Goal: Contribute content: Contribute content

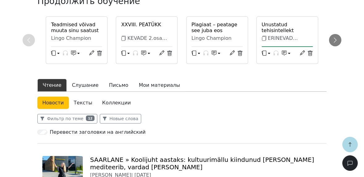
scroll to position [124, 0]
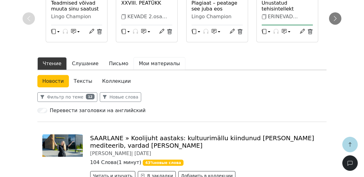
click at [148, 64] on button "Мои материалы" at bounding box center [159, 63] width 52 height 13
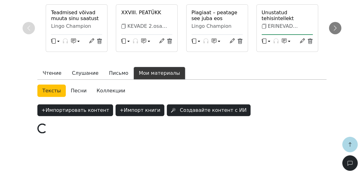
scroll to position [113, 0]
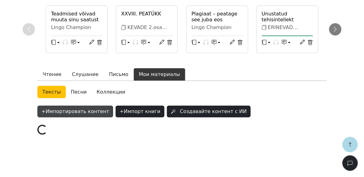
click at [80, 106] on button "+ Импортировать контент" at bounding box center [75, 112] width 76 height 12
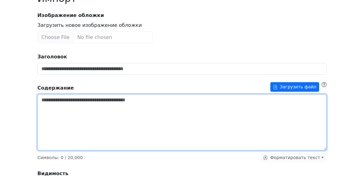
click at [101, 113] on textarea "Заголовок" at bounding box center [181, 122] width 289 height 56
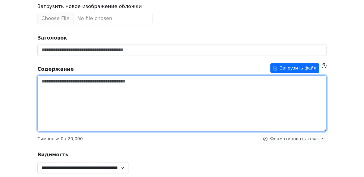
paste textarea "**********"
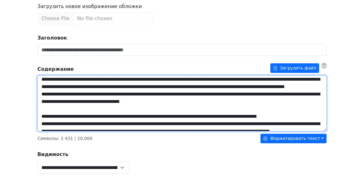
scroll to position [0, 0]
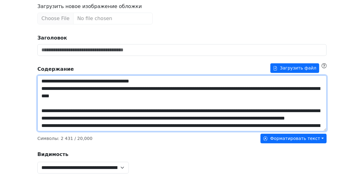
drag, startPoint x: 156, startPoint y: 80, endPoint x: 25, endPoint y: 75, distance: 131.1
click at [25, 75] on div "**********" at bounding box center [182, 166] width 364 height 480
type textarea "**********"
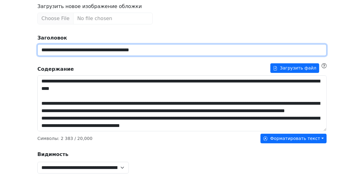
scroll to position [148, 0]
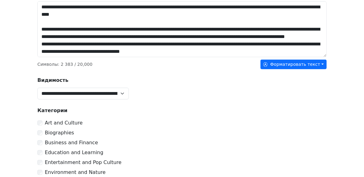
type input "**********"
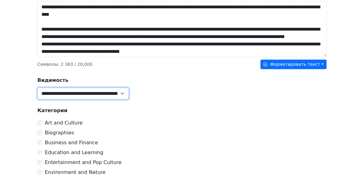
click at [56, 93] on select "**********" at bounding box center [82, 94] width 91 height 12
select select "******"
click at [37, 88] on select "**********" at bounding box center [82, 94] width 91 height 12
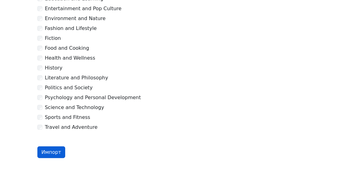
click at [55, 150] on button "Импорт" at bounding box center [51, 152] width 28 height 12
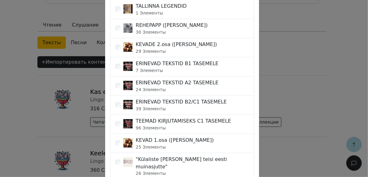
scroll to position [297, 0]
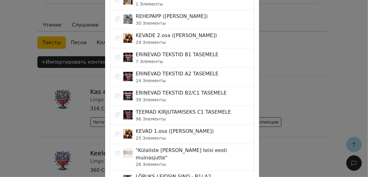
click at [221, 93] on div "ERINEVAD TEKSTID B2/C1 TASEMELE 39 Элементы" at bounding box center [182, 96] width 144 height 19
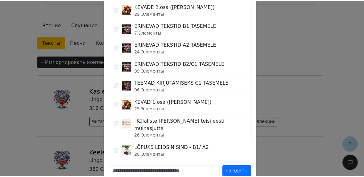
scroll to position [351, 0]
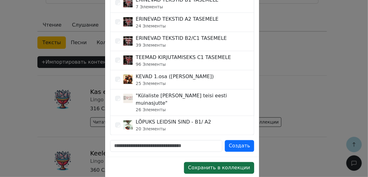
click at [220, 162] on button "Сохранить в коллекции" at bounding box center [219, 168] width 70 height 12
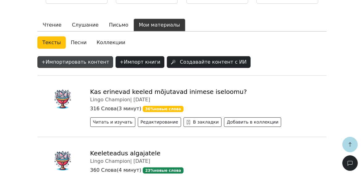
click at [78, 63] on button "+ Импортировать контент" at bounding box center [75, 62] width 76 height 12
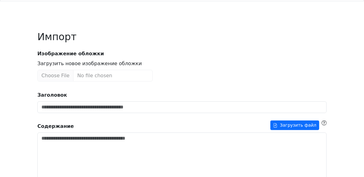
scroll to position [25, 0]
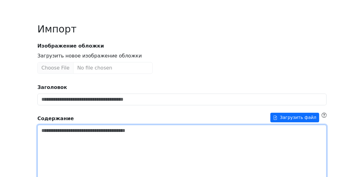
click at [80, 137] on textarea "Заголовок" at bounding box center [181, 153] width 289 height 56
paste textarea "**********"
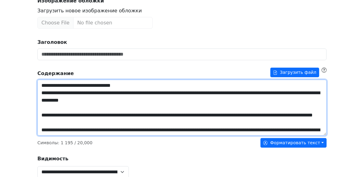
scroll to position [53, 0]
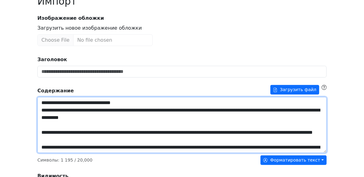
drag, startPoint x: 134, startPoint y: 103, endPoint x: 31, endPoint y: 95, distance: 103.2
type textarea "**********"
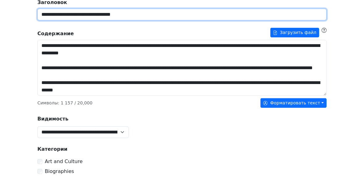
scroll to position [151, 0]
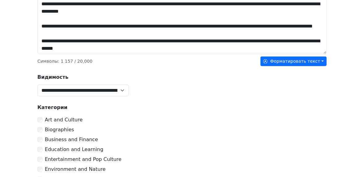
type input "**********"
click at [64, 91] on select "**********" at bounding box center [82, 91] width 91 height 12
select select "******"
click at [37, 85] on select "**********" at bounding box center [82, 91] width 91 height 12
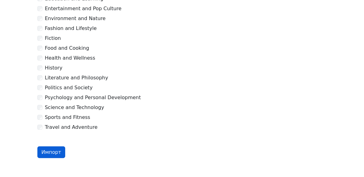
click at [58, 150] on button "Импорт" at bounding box center [51, 152] width 28 height 12
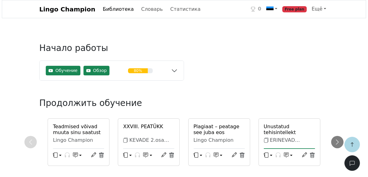
scroll to position [187, 0]
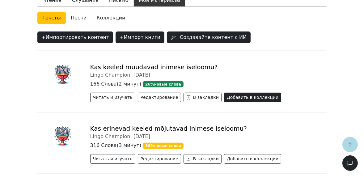
click at [224, 96] on button "Добавить в коллекции" at bounding box center [252, 98] width 57 height 10
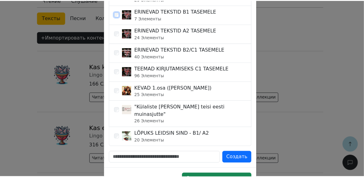
scroll to position [351, 0]
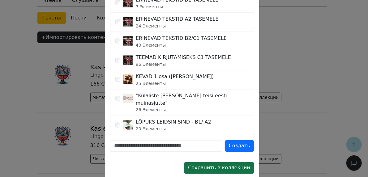
click at [231, 162] on button "Сохранить в коллекции" at bounding box center [219, 168] width 70 height 12
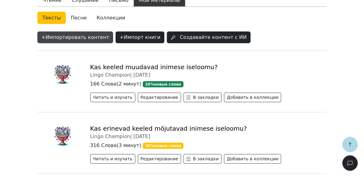
click at [63, 36] on button "+ Импортировать контент" at bounding box center [75, 38] width 76 height 12
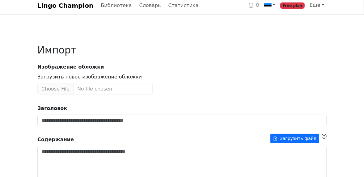
scroll to position [99, 0]
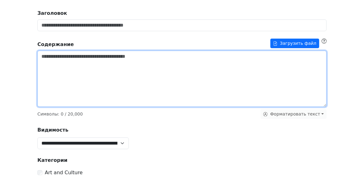
click at [69, 69] on textarea "Заголовок" at bounding box center [181, 79] width 289 height 56
paste textarea "**********"
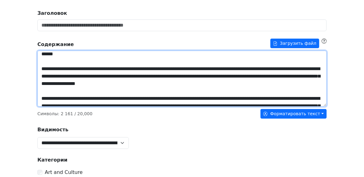
scroll to position [0, 0]
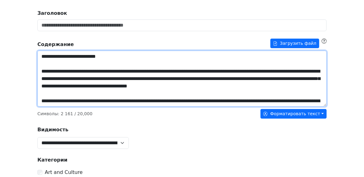
drag, startPoint x: 110, startPoint y: 57, endPoint x: 40, endPoint y: 56, distance: 70.4
click at [40, 56] on textarea "Заголовок" at bounding box center [181, 79] width 289 height 56
type textarea "**********"
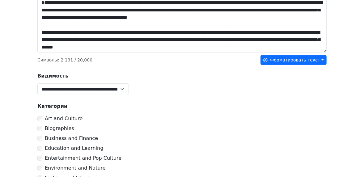
scroll to position [198, 0]
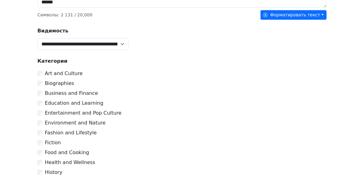
type input "**********"
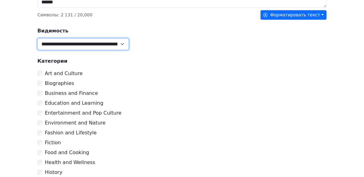
click at [50, 44] on select "**********" at bounding box center [82, 44] width 91 height 12
select select "******"
click at [37, 38] on select "**********" at bounding box center [82, 44] width 91 height 12
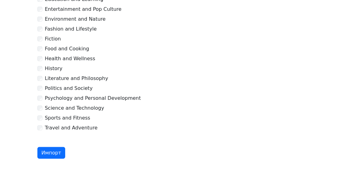
scroll to position [302, 0]
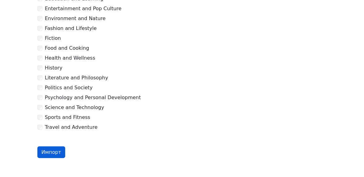
click at [51, 150] on button "Импорт" at bounding box center [51, 152] width 28 height 12
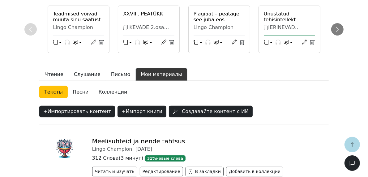
scroll to position [162, 0]
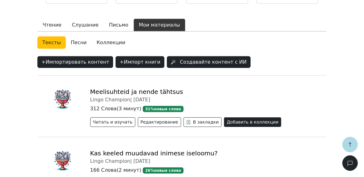
click at [226, 122] on button "Добавить в коллекции" at bounding box center [252, 122] width 57 height 10
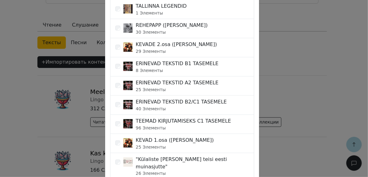
scroll to position [297, 0]
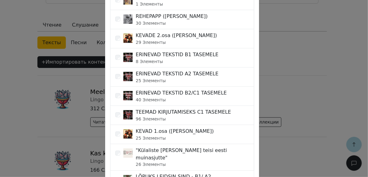
click at [169, 54] on div "ERINEVAD TEKSTID B1 TASEMELE" at bounding box center [177, 54] width 83 height 7
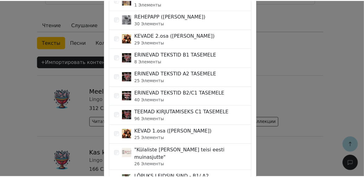
scroll to position [351, 0]
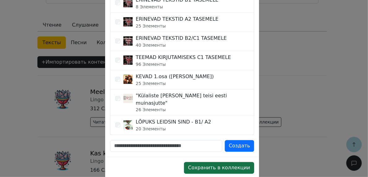
click at [226, 162] on button "Сохранить в коллекции" at bounding box center [219, 168] width 70 height 12
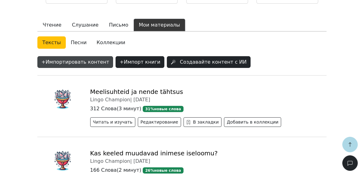
click at [53, 61] on button "+ Импортировать контент" at bounding box center [75, 62] width 76 height 12
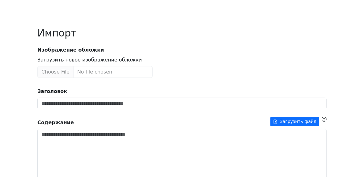
scroll to position [74, 0]
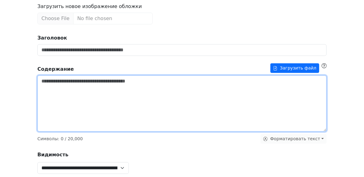
click at [70, 94] on textarea "Заголовок" at bounding box center [181, 103] width 289 height 56
paste textarea "**********"
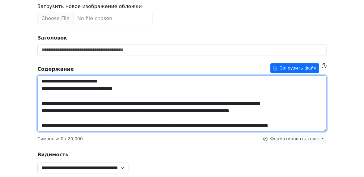
scroll to position [687, 0]
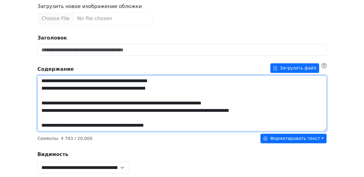
click at [93, 113] on textarea "Заголовок" at bounding box center [181, 103] width 289 height 56
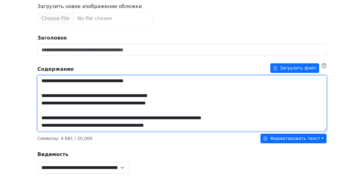
scroll to position [675, 0]
click at [77, 104] on textarea "Заголовок" at bounding box center [181, 103] width 289 height 56
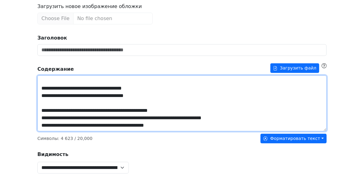
scroll to position [660, 0]
click at [74, 96] on textarea "Заголовок" at bounding box center [181, 103] width 289 height 56
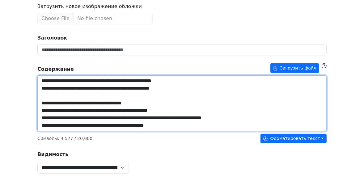
scroll to position [645, 0]
click at [70, 91] on textarea "Заголовок" at bounding box center [181, 103] width 289 height 56
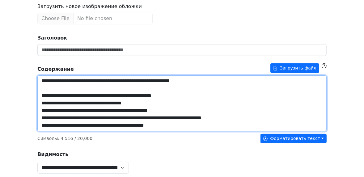
scroll to position [630, 0]
click at [69, 84] on textarea "Заголовок" at bounding box center [181, 103] width 289 height 56
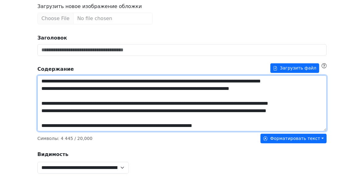
scroll to position [0, 0]
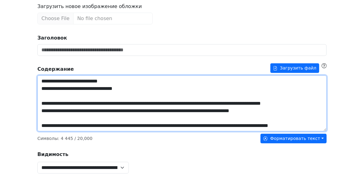
click at [114, 88] on textarea "Заголовок" at bounding box center [181, 103] width 289 height 56
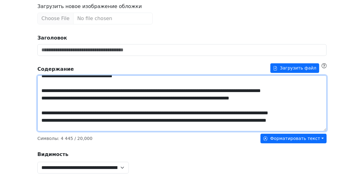
scroll to position [25, 0]
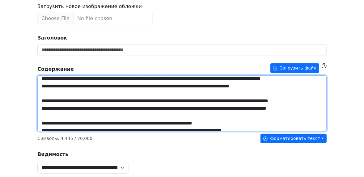
click at [96, 88] on textarea "Заголовок" at bounding box center [181, 103] width 289 height 56
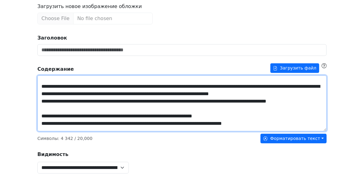
scroll to position [10, 0]
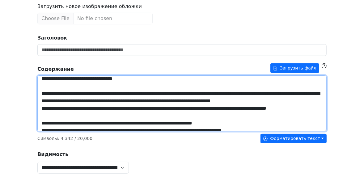
drag, startPoint x: 75, startPoint y: 117, endPoint x: 41, endPoint y: 106, distance: 35.7
click at [41, 106] on textarea "Заголовок" at bounding box center [181, 103] width 289 height 56
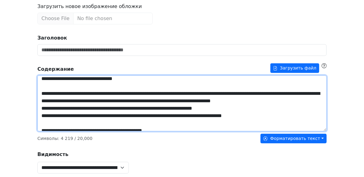
click at [175, 116] on textarea "Заголовок" at bounding box center [181, 103] width 289 height 56
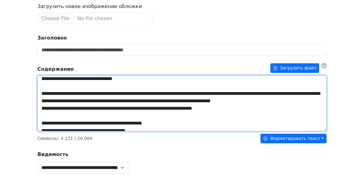
click at [242, 108] on textarea "Заголовок" at bounding box center [181, 103] width 289 height 56
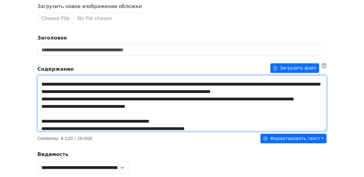
scroll to position [35, 0]
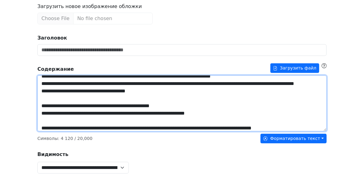
drag, startPoint x: 159, startPoint y: 98, endPoint x: 37, endPoint y: 97, distance: 122.0
click at [37, 97] on textarea "Заголовок" at bounding box center [181, 103] width 289 height 56
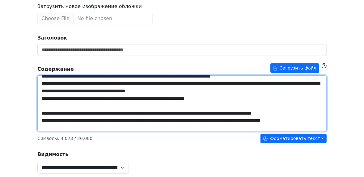
click at [63, 97] on textarea "Заголовок" at bounding box center [181, 103] width 289 height 56
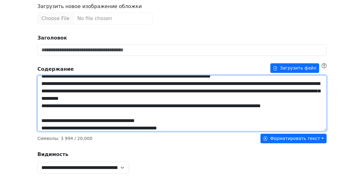
drag, startPoint x: 74, startPoint y: 114, endPoint x: 38, endPoint y: 104, distance: 36.5
click at [38, 104] on textarea "Заголовок" at bounding box center [181, 103] width 289 height 56
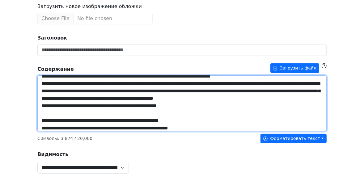
click at [54, 106] on textarea "Заголовок" at bounding box center [181, 103] width 289 height 56
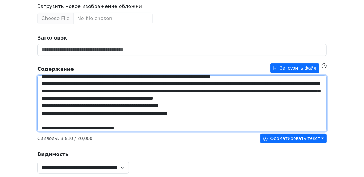
drag, startPoint x: 206, startPoint y: 113, endPoint x: 39, endPoint y: 112, distance: 166.8
click at [39, 113] on textarea "Заголовок" at bounding box center [181, 103] width 289 height 56
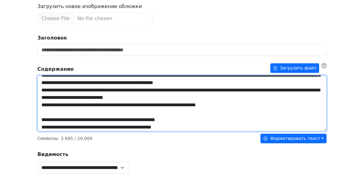
scroll to position [59, 0]
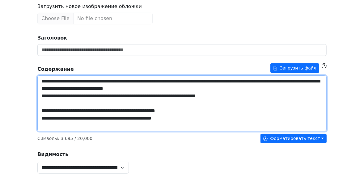
drag, startPoint x: 257, startPoint y: 97, endPoint x: 35, endPoint y: 93, distance: 221.9
click at [35, 93] on div "**********" at bounding box center [182, 180] width 297 height 442
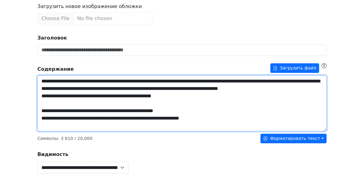
drag, startPoint x: 194, startPoint y: 98, endPoint x: 39, endPoint y: 96, distance: 155.1
click at [39, 96] on textarea "Заголовок" at bounding box center [181, 103] width 289 height 56
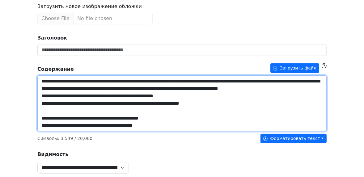
drag, startPoint x: 243, startPoint y: 105, endPoint x: 39, endPoint y: 105, distance: 203.9
click at [39, 105] on textarea "Заголовок" at bounding box center [181, 103] width 289 height 56
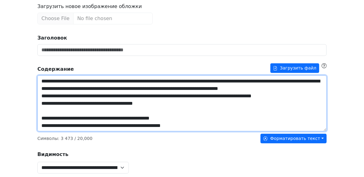
drag, startPoint x: 164, startPoint y: 108, endPoint x: 38, endPoint y: 105, distance: 126.4
click at [38, 105] on textarea "Заголовок" at bounding box center [181, 103] width 289 height 56
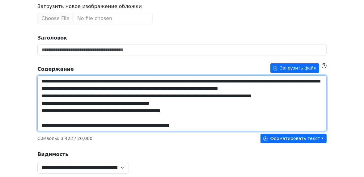
click at [185, 103] on textarea "Заголовок" at bounding box center [181, 103] width 289 height 56
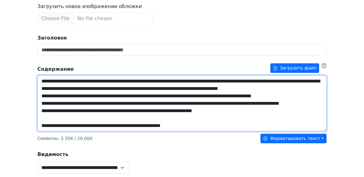
drag, startPoint x: 256, startPoint y: 118, endPoint x: 38, endPoint y: 119, distance: 218.1
click at [38, 119] on textarea "Заголовок" at bounding box center [181, 103] width 289 height 56
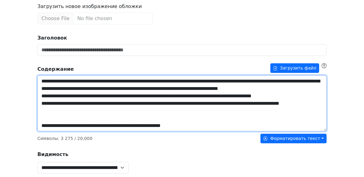
click at [89, 112] on textarea "Заголовок" at bounding box center [181, 103] width 289 height 56
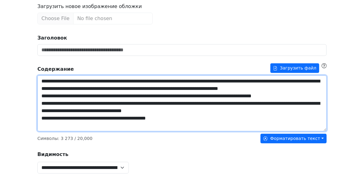
drag, startPoint x: 196, startPoint y: 122, endPoint x: 18, endPoint y: 114, distance: 177.5
click at [19, 114] on div "**********" at bounding box center [182, 166] width 364 height 480
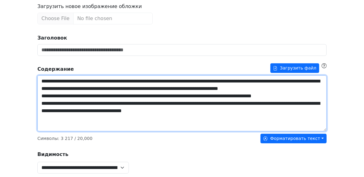
click at [219, 109] on textarea "Заголовок" at bounding box center [181, 103] width 289 height 56
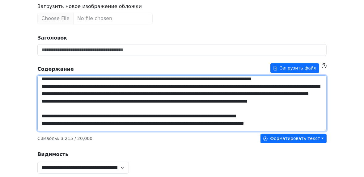
scroll to position [84, 0]
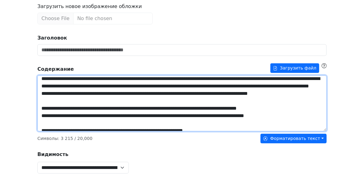
drag, startPoint x: 77, startPoint y: 110, endPoint x: 20, endPoint y: 104, distance: 56.9
click at [20, 104] on div "**********" at bounding box center [182, 166] width 364 height 480
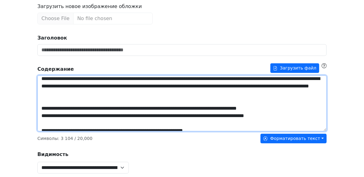
click at [173, 95] on textarea "Заголовок" at bounding box center [181, 103] width 289 height 56
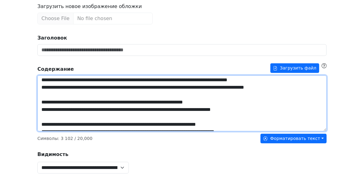
scroll to position [87, 0]
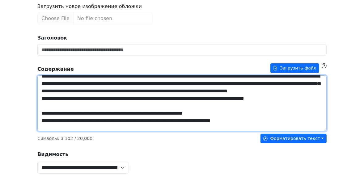
drag, startPoint x: 166, startPoint y: 112, endPoint x: 38, endPoint y: 106, distance: 128.4
click at [38, 106] on textarea "Заголовок" at bounding box center [181, 103] width 289 height 56
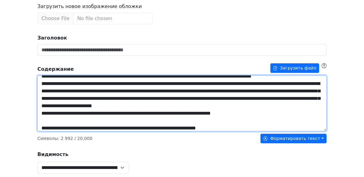
scroll to position [72, 0]
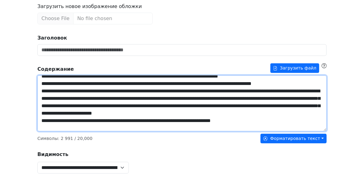
drag, startPoint x: 285, startPoint y: 122, endPoint x: 39, endPoint y: 120, distance: 246.2
click at [39, 120] on textarea "Заголовок" at bounding box center [181, 103] width 289 height 56
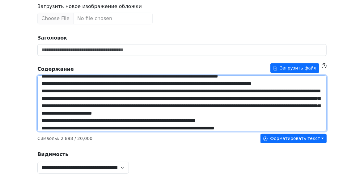
click at [228, 120] on textarea "Заголовок" at bounding box center [181, 103] width 289 height 56
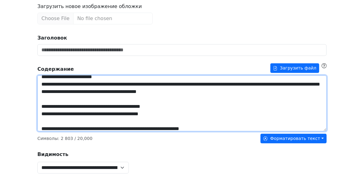
scroll to position [96, 0]
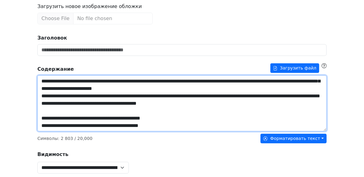
drag, startPoint x: 173, startPoint y: 112, endPoint x: 38, endPoint y: 109, distance: 135.4
click at [38, 109] on textarea "Заголовок" at bounding box center [181, 103] width 289 height 56
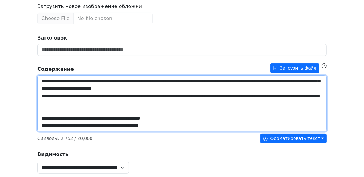
click at [121, 108] on textarea "Заголовок" at bounding box center [181, 103] width 289 height 56
click at [113, 101] on textarea "Заголовок" at bounding box center [181, 103] width 289 height 56
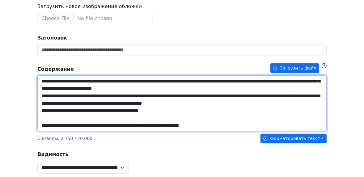
drag, startPoint x: 160, startPoint y: 113, endPoint x: 14, endPoint y: 112, distance: 145.8
click at [14, 112] on div "**********" at bounding box center [182, 166] width 364 height 480
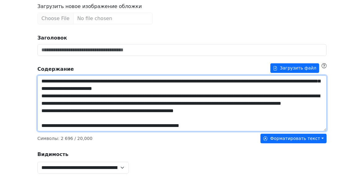
drag, startPoint x: 221, startPoint y: 119, endPoint x: 41, endPoint y: 115, distance: 179.9
click at [41, 115] on textarea "Заголовок" at bounding box center [181, 103] width 289 height 56
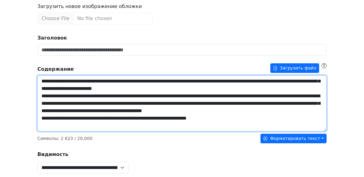
drag, startPoint x: 238, startPoint y: 119, endPoint x: 39, endPoint y: 120, distance: 199.3
click at [39, 120] on textarea "Заголовок" at bounding box center [181, 103] width 289 height 56
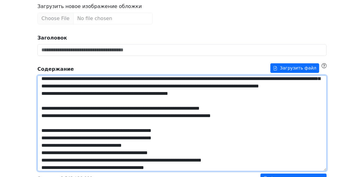
scroll to position [114, 0]
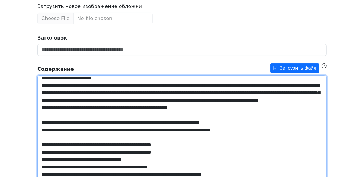
drag, startPoint x: 324, startPoint y: 129, endPoint x: 321, endPoint y: 185, distance: 56.0
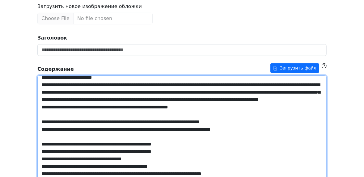
drag, startPoint x: 217, startPoint y: 109, endPoint x: 31, endPoint y: 110, distance: 186.9
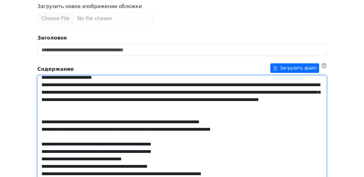
click at [231, 128] on textarea "Заголовок" at bounding box center [181, 131] width 289 height 112
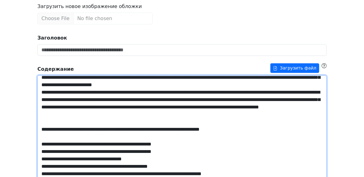
scroll to position [107, 0]
click at [166, 108] on textarea "Заголовок" at bounding box center [181, 131] width 289 height 112
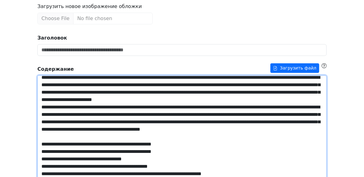
scroll to position [85, 0]
click at [141, 136] on textarea "Заголовок" at bounding box center [181, 131] width 289 height 112
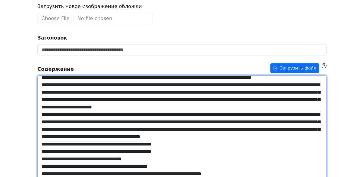
scroll to position [77, 0]
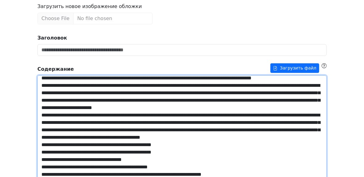
click at [220, 146] on textarea "Заголовок" at bounding box center [181, 131] width 289 height 112
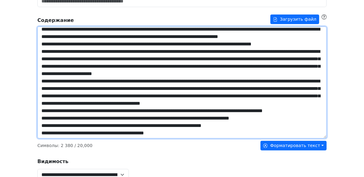
scroll to position [124, 0]
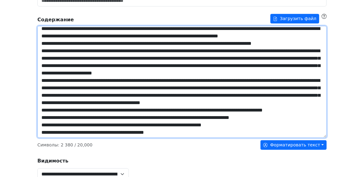
click at [284, 121] on textarea "Заголовок" at bounding box center [181, 82] width 289 height 112
click at [285, 115] on textarea "Заголовок" at bounding box center [181, 82] width 289 height 112
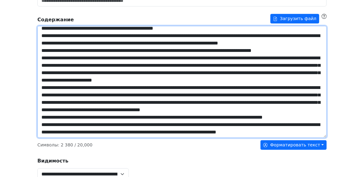
scroll to position [173, 0]
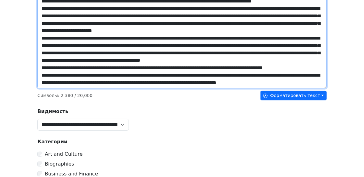
type textarea "**********"
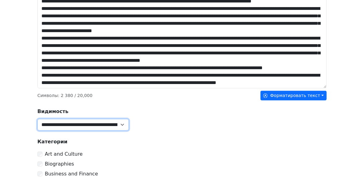
click at [89, 126] on select "**********" at bounding box center [82, 125] width 91 height 12
select select "******"
click at [37, 119] on select "**********" at bounding box center [82, 125] width 91 height 12
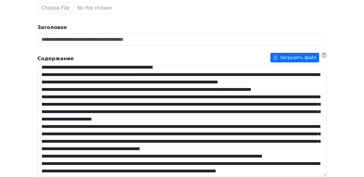
scroll to position [74, 0]
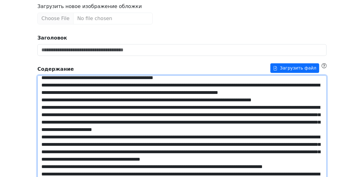
click at [142, 119] on textarea "Заголовок" at bounding box center [181, 131] width 289 height 112
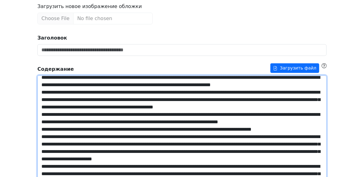
scroll to position [0, 0]
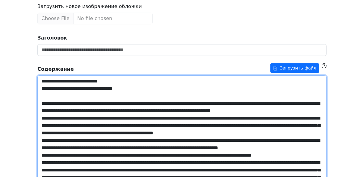
click at [129, 98] on textarea "Заголовок" at bounding box center [181, 131] width 289 height 112
drag, startPoint x: 145, startPoint y: 89, endPoint x: 36, endPoint y: 88, distance: 109.1
click at [60, 78] on textarea "Заголовок" at bounding box center [181, 131] width 289 height 112
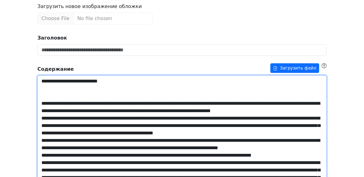
click at [60, 78] on textarea "Заголовок" at bounding box center [181, 131] width 289 height 112
type textarea "**********"
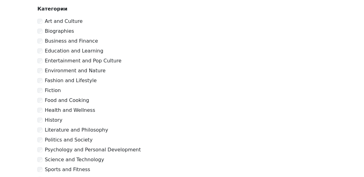
scroll to position [346, 0]
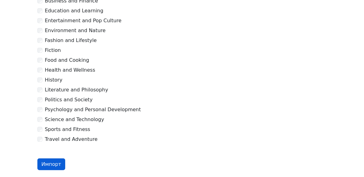
type input "**********"
click at [48, 163] on button "Импорт" at bounding box center [51, 164] width 28 height 12
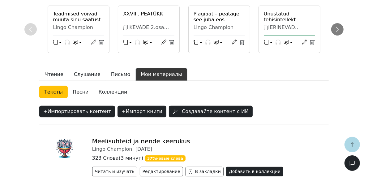
scroll to position [162, 0]
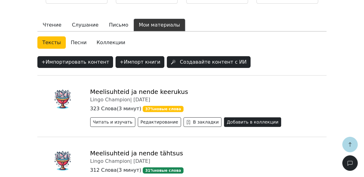
click at [236, 121] on button "Добавить в коллекции" at bounding box center [252, 122] width 57 height 10
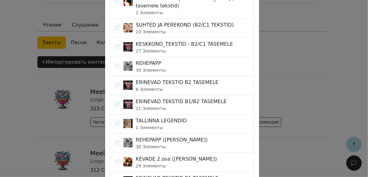
scroll to position [198, 0]
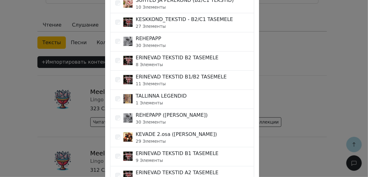
click at [213, 57] on div "ERINEVAD TEKSTID B2 TASEMELE 8 Элементы" at bounding box center [182, 61] width 144 height 19
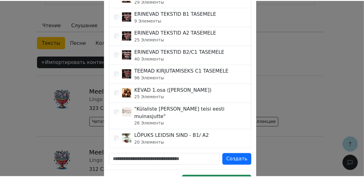
scroll to position [351, 0]
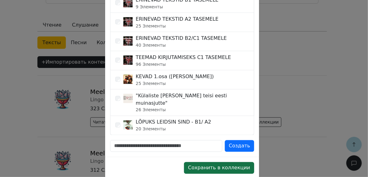
click at [240, 162] on button "Сохранить в коллекции" at bounding box center [219, 168] width 70 height 12
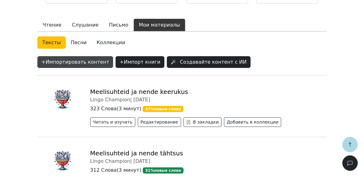
click at [87, 61] on button "+ Импортировать контент" at bounding box center [75, 62] width 76 height 12
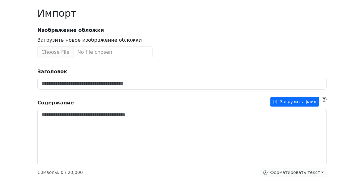
scroll to position [49, 0]
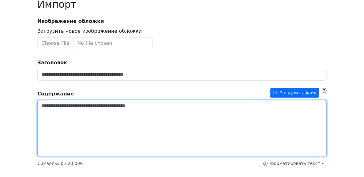
click at [115, 112] on textarea "Заголовок" at bounding box center [181, 128] width 289 height 56
paste textarea "**********"
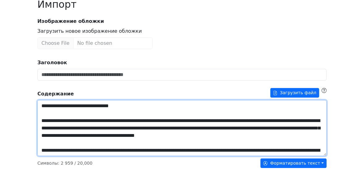
drag, startPoint x: 133, startPoint y: 106, endPoint x: 29, endPoint y: 105, distance: 104.4
type textarea "**********"
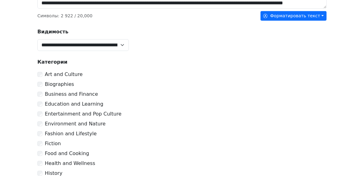
scroll to position [222, 0]
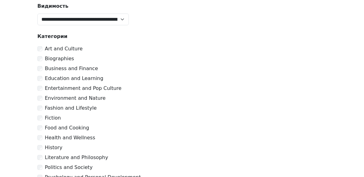
type input "**********"
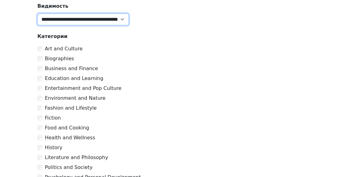
click at [86, 19] on select "**********" at bounding box center [82, 20] width 91 height 12
select select "******"
click at [37, 14] on select "**********" at bounding box center [82, 20] width 91 height 12
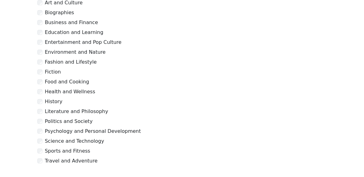
scroll to position [302, 0]
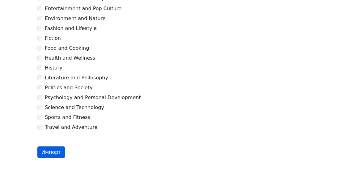
click at [48, 154] on button "Импорт" at bounding box center [51, 152] width 28 height 12
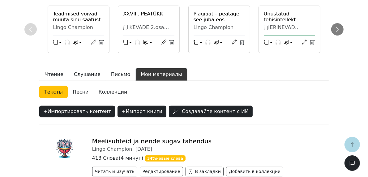
scroll to position [162, 0]
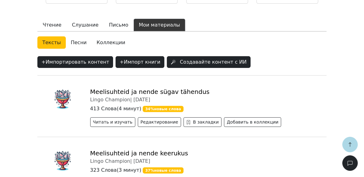
click at [250, 122] on button "Добавить в коллекции" at bounding box center [252, 122] width 57 height 10
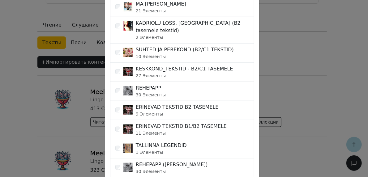
scroll to position [74, 0]
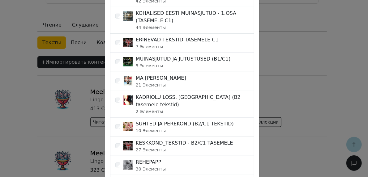
click at [217, 34] on div "ERINEVAD TEKSTID TASEMELE C1 7 Элементы" at bounding box center [182, 43] width 144 height 19
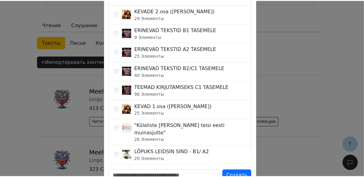
scroll to position [351, 0]
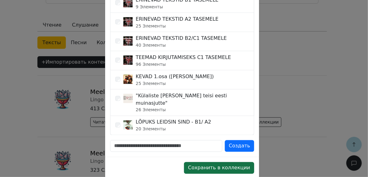
click at [239, 162] on button "Сохранить в коллекции" at bounding box center [219, 168] width 70 height 12
